Goal: Information Seeking & Learning: Learn about a topic

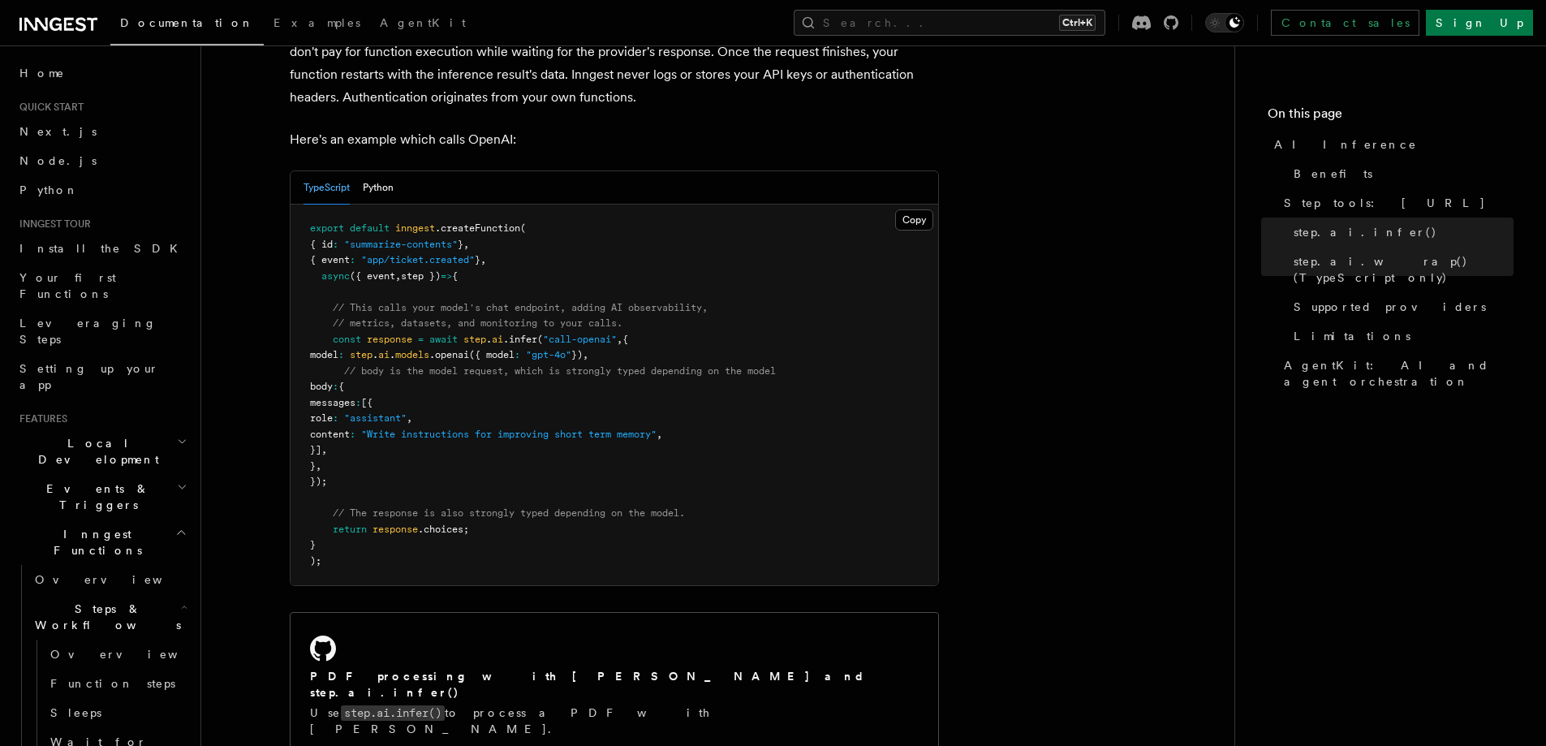
scroll to position [348, 0]
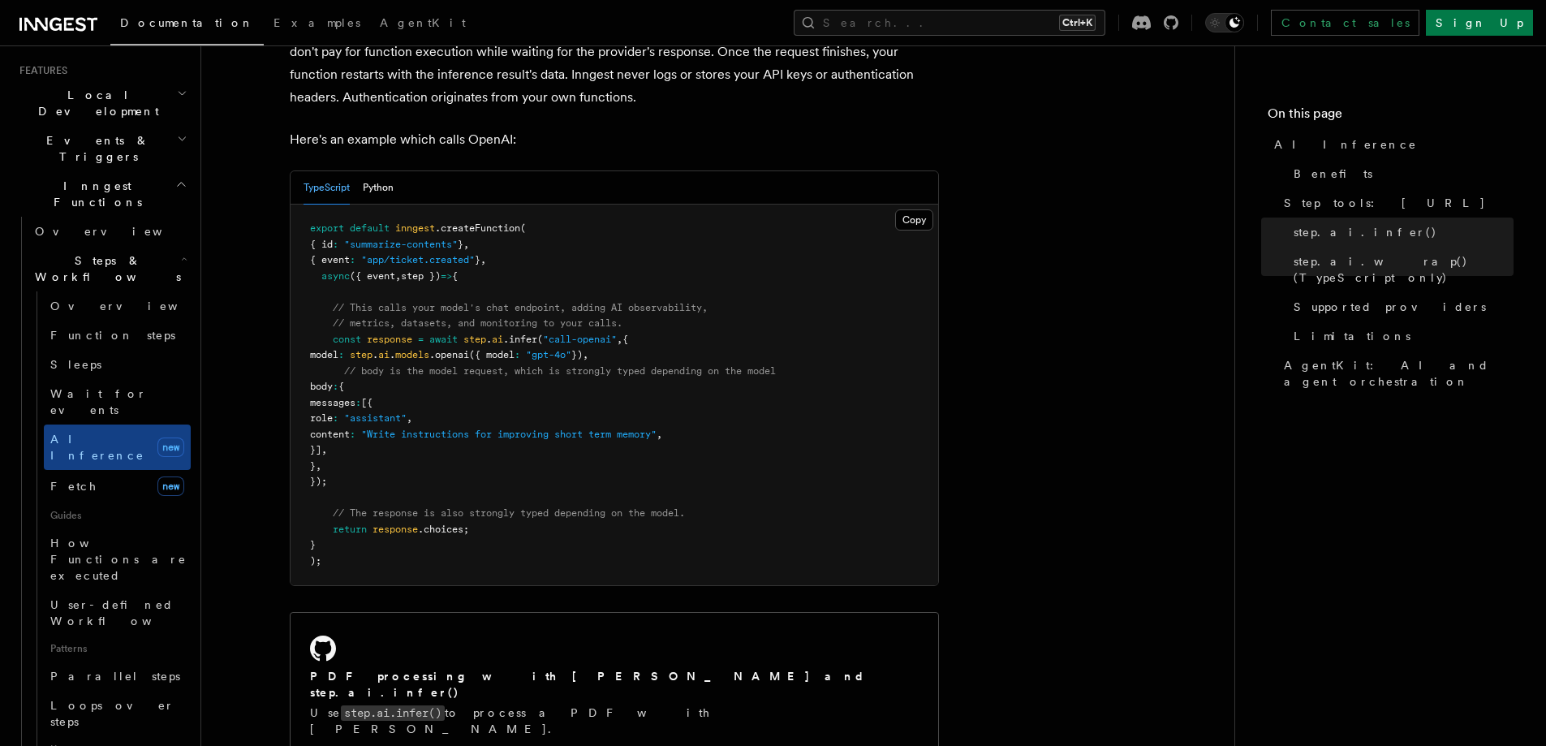
click at [79, 25] on icon at bounding box center [58, 24] width 78 height 19
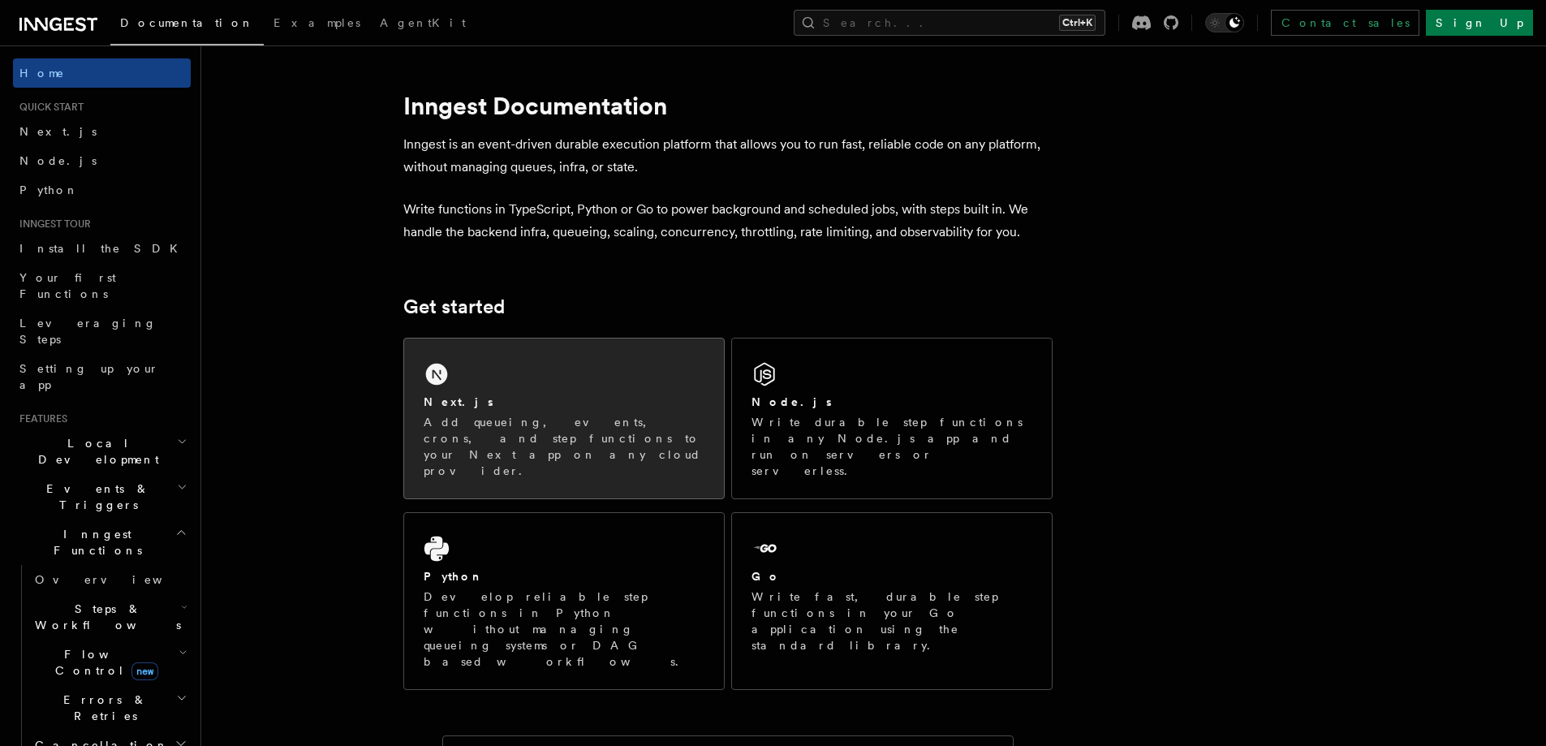
click at [507, 400] on div "Next.js" at bounding box center [564, 402] width 281 height 17
